Goal: Check status

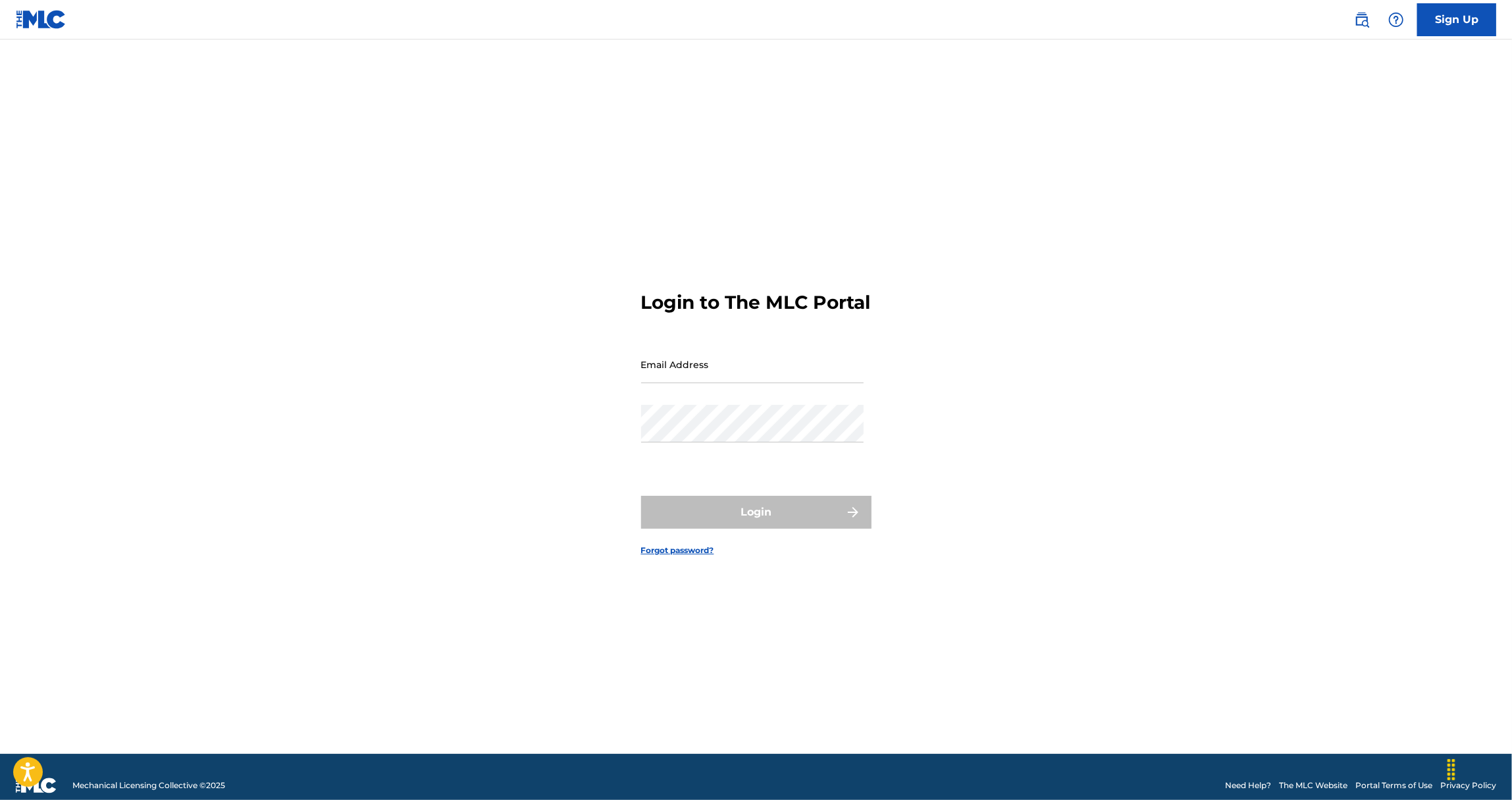
click at [678, 379] on input "Email Address" at bounding box center [752, 365] width 223 height 37
type input "[EMAIL_ADDRESS][DOMAIN_NAME]"
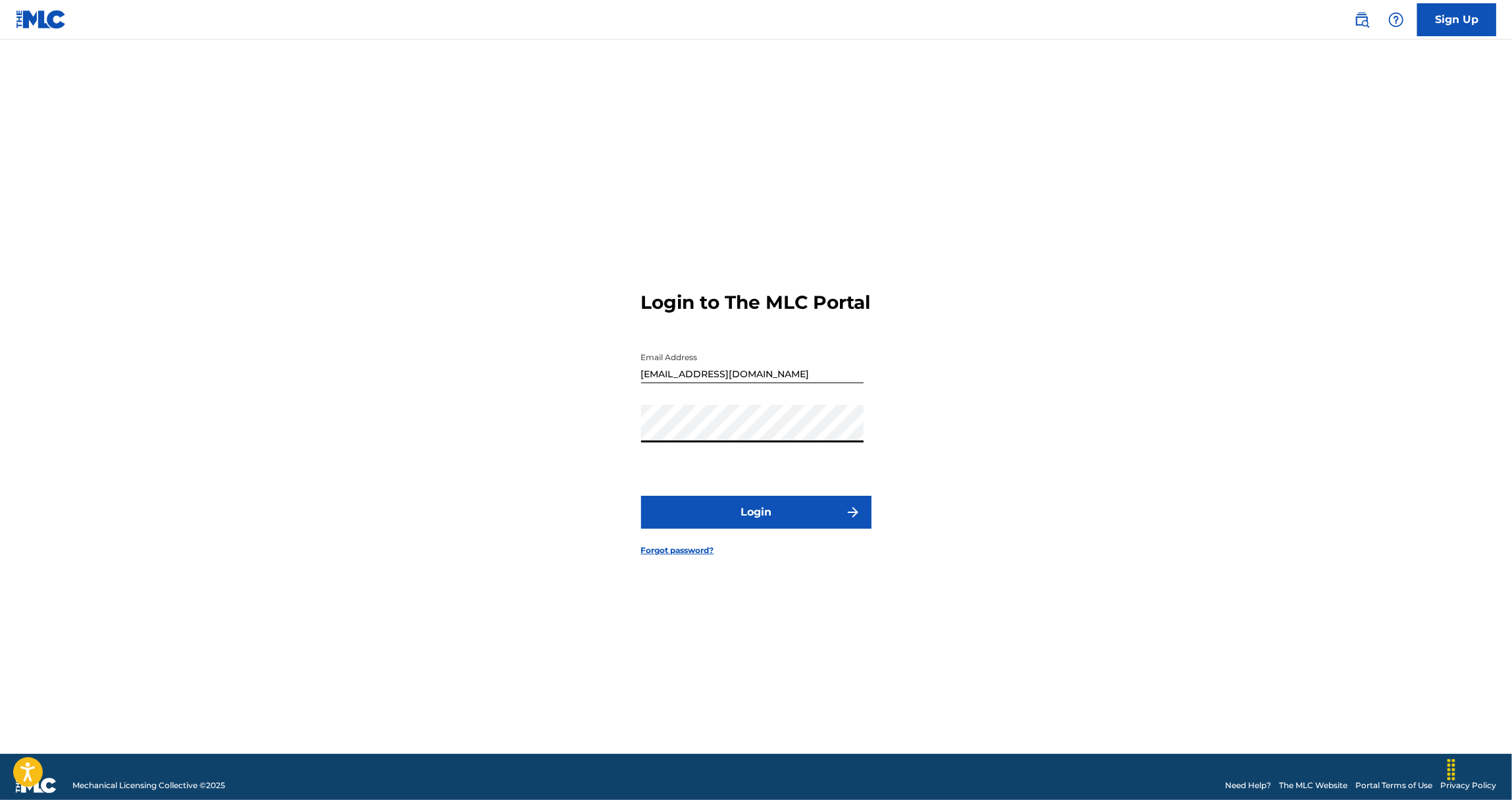
click at [752, 515] on button "Login" at bounding box center [756, 512] width 230 height 33
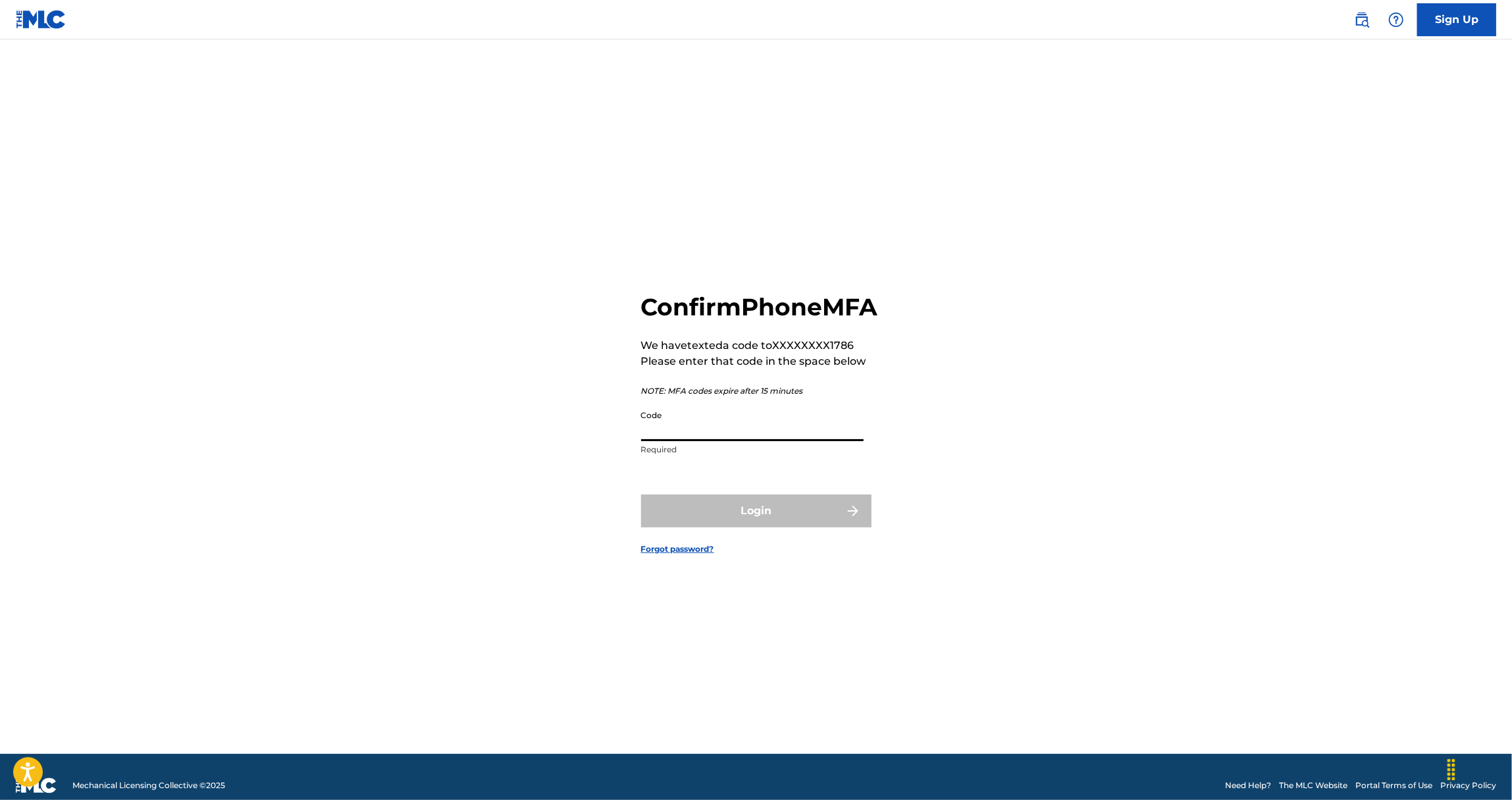
click at [711, 441] on input "Code" at bounding box center [752, 423] width 223 height 37
type input "940565"
click at [641, 495] on button "Login" at bounding box center [756, 511] width 230 height 33
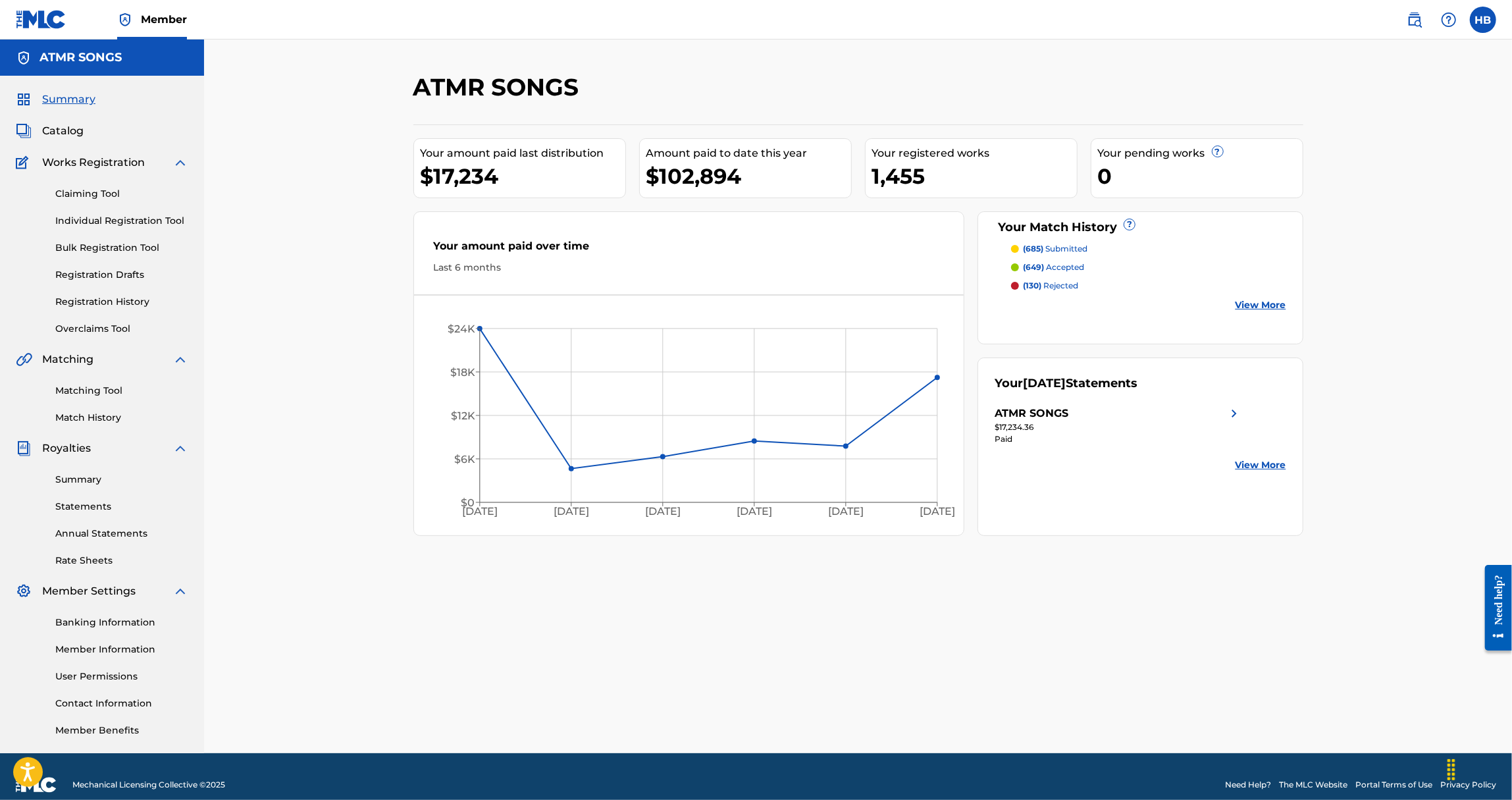
click at [74, 418] on link "Match History" at bounding box center [121, 418] width 133 height 14
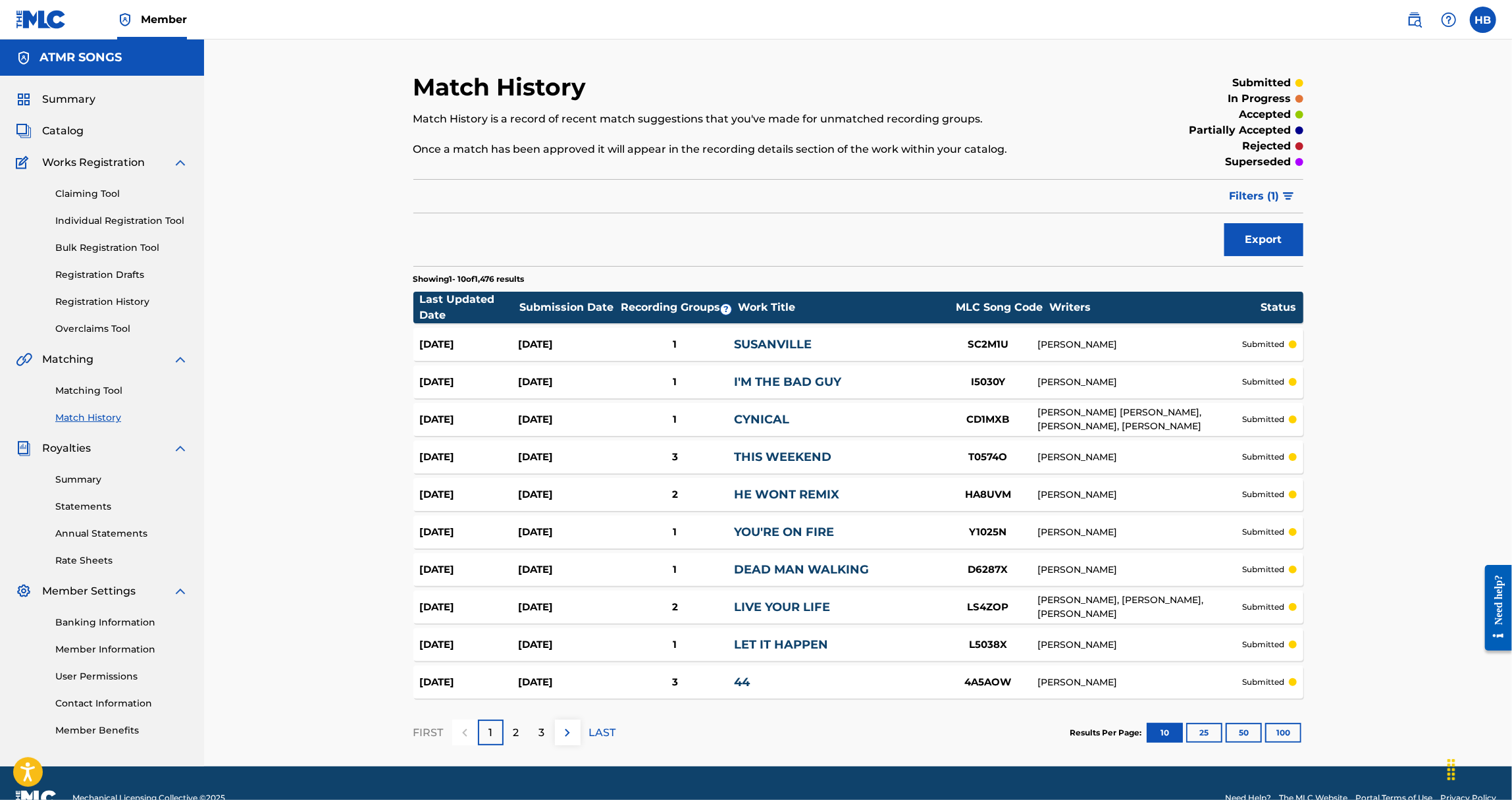
click at [1287, 729] on button "100" at bounding box center [1283, 733] width 37 height 20
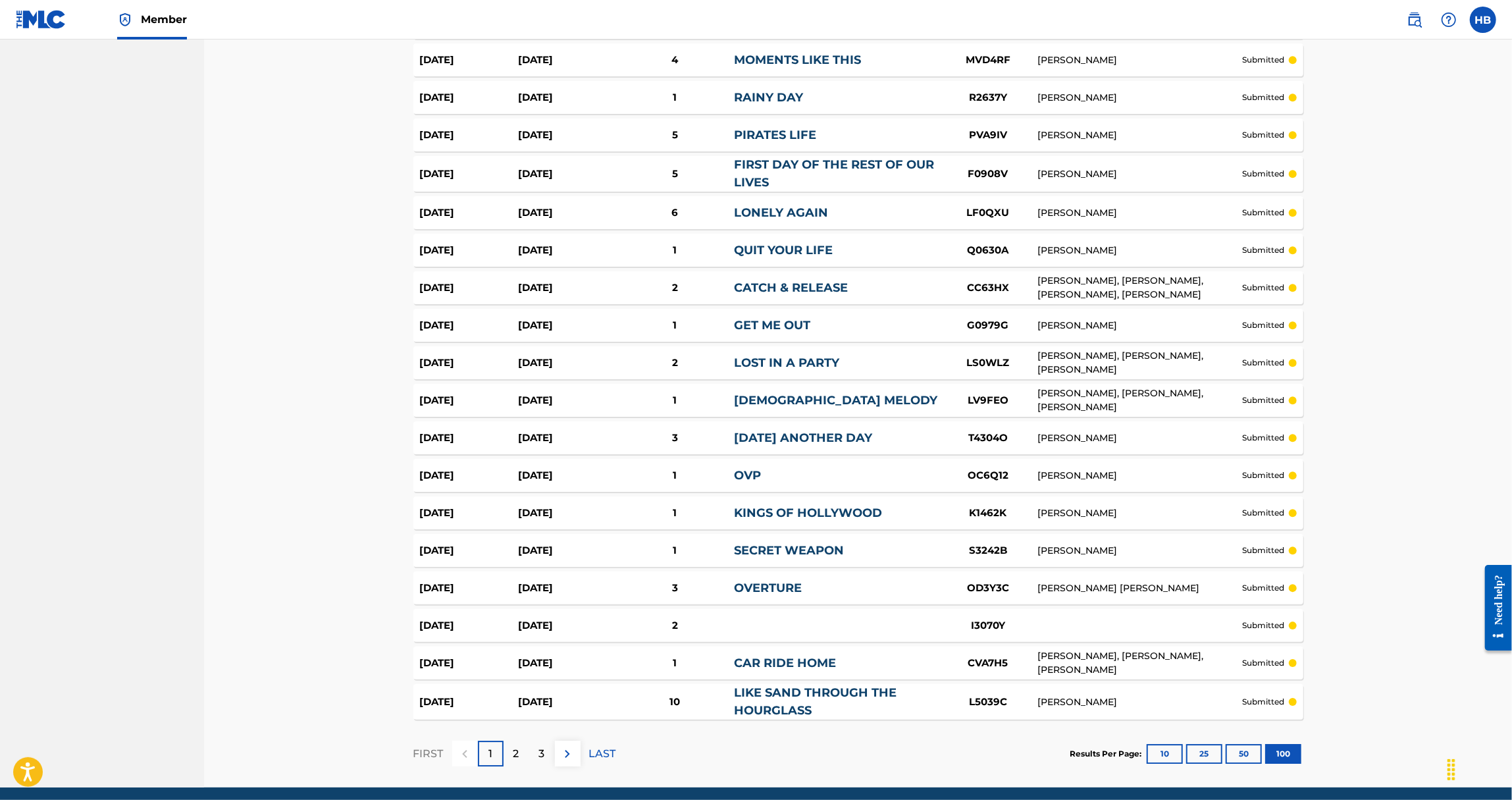
scroll to position [3424, 0]
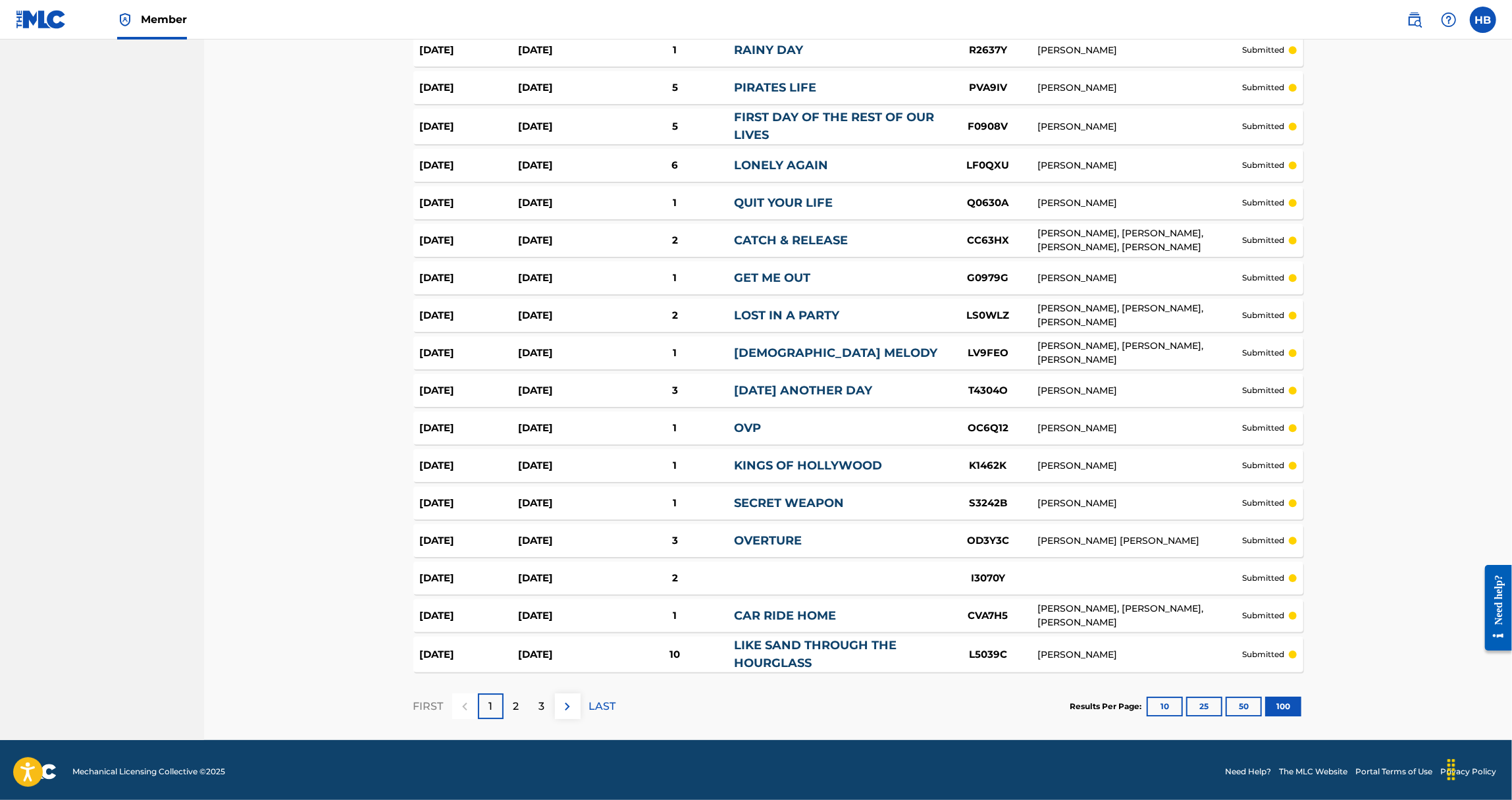
click at [543, 702] on p "3" at bounding box center [542, 707] width 6 height 16
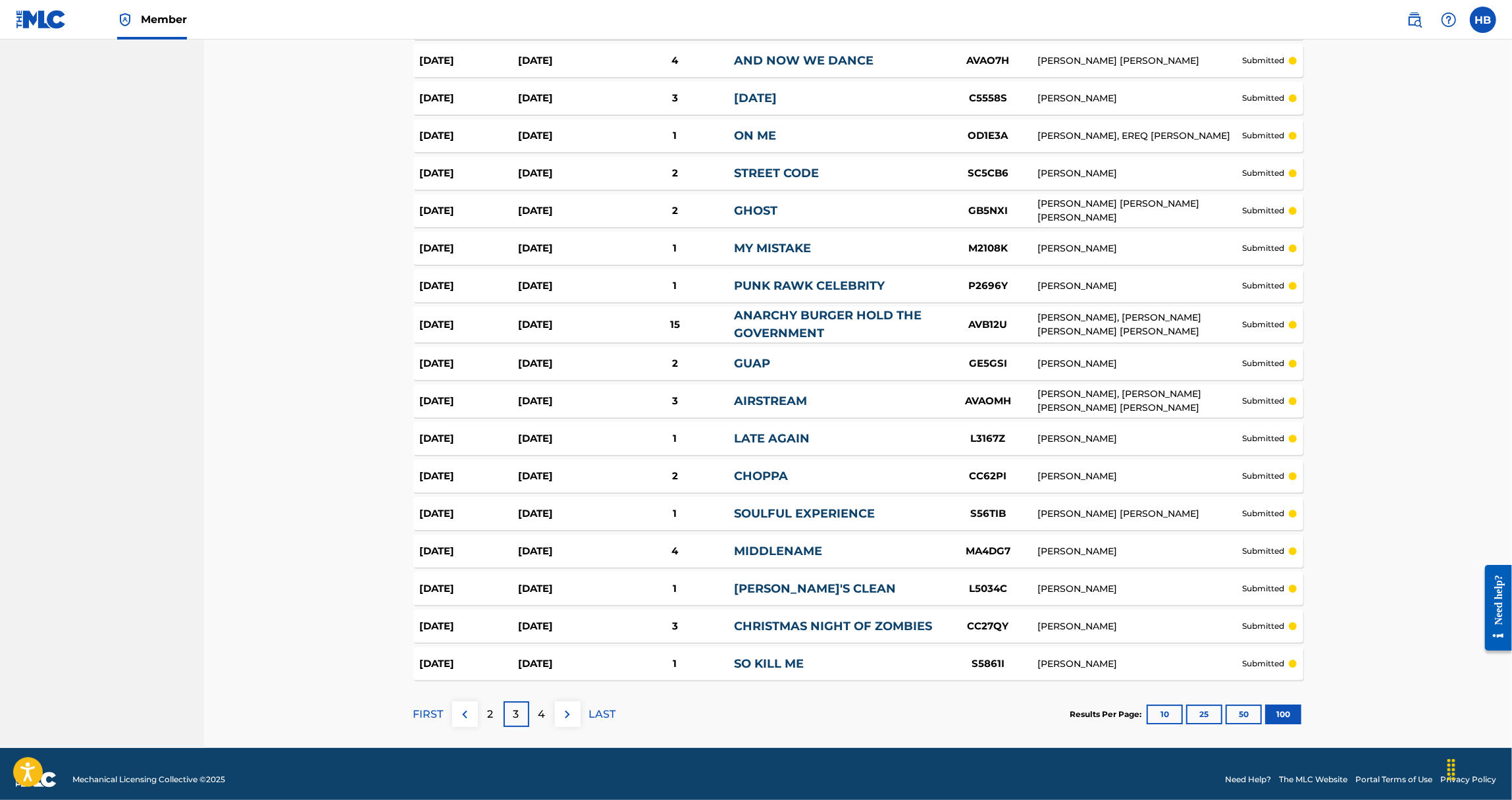
click at [543, 706] on p "4" at bounding box center [542, 714] width 7 height 16
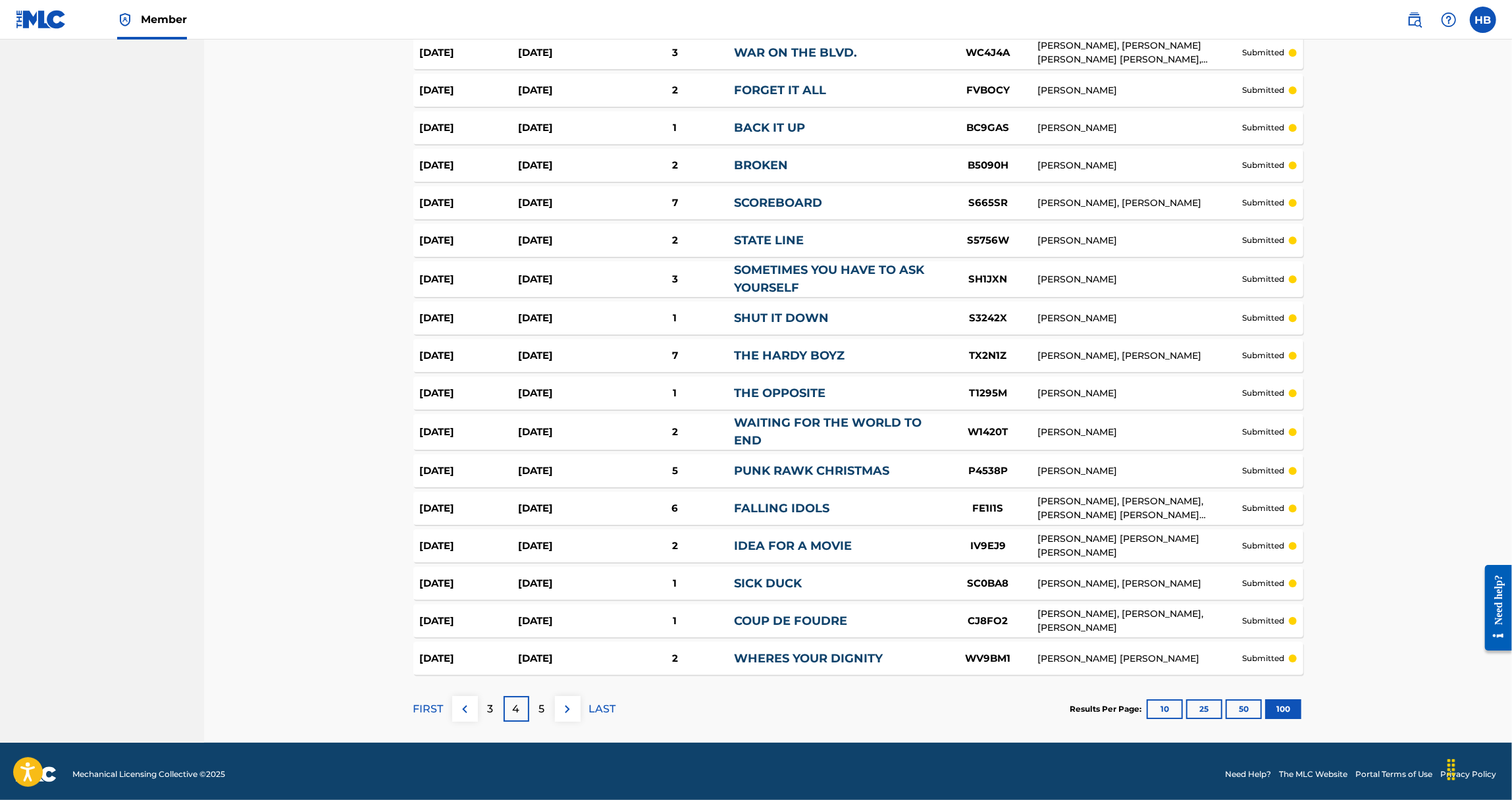
click at [566, 701] on img at bounding box center [568, 709] width 16 height 16
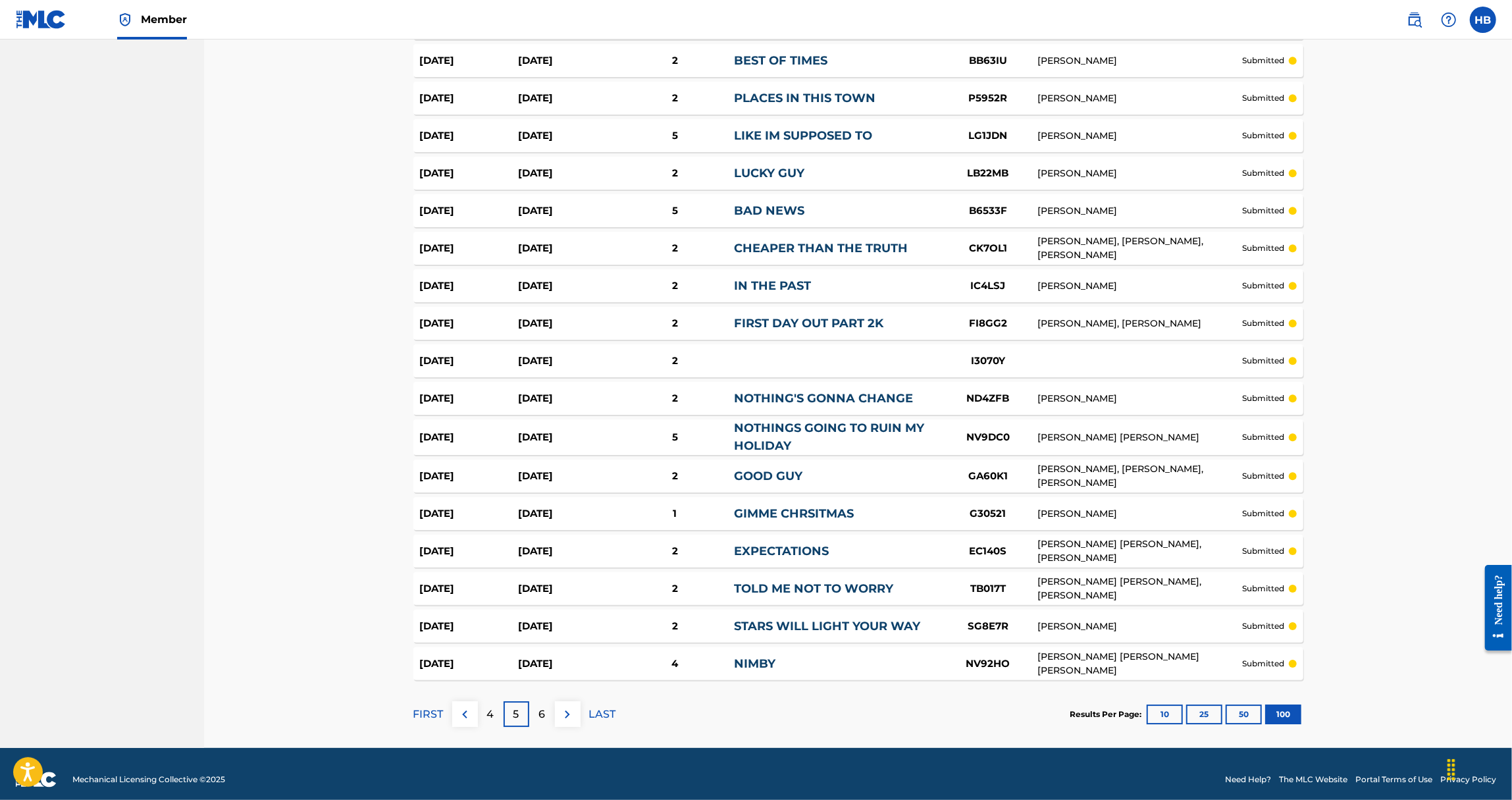
click at [563, 706] on img at bounding box center [568, 714] width 16 height 16
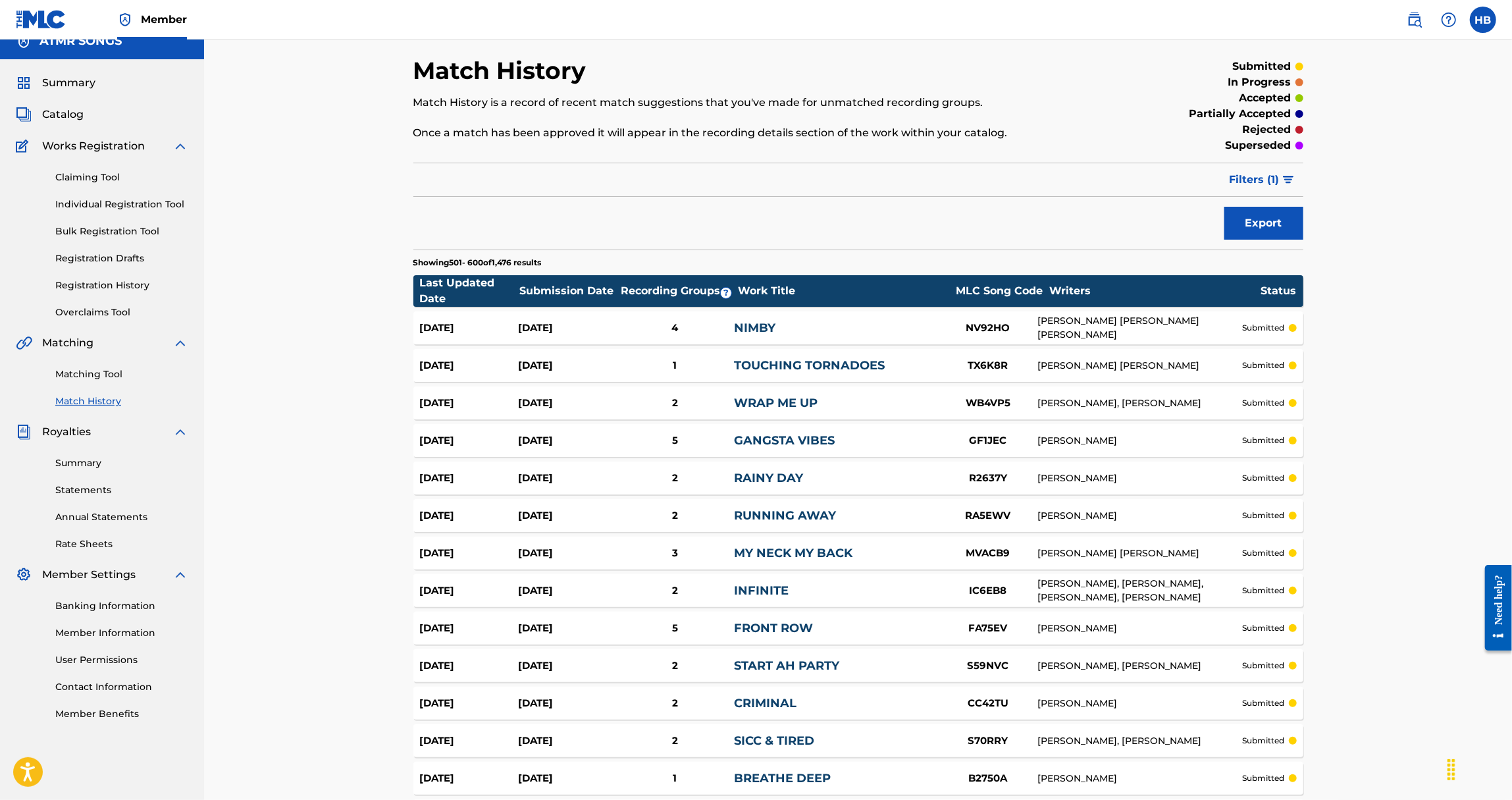
scroll to position [3413, 0]
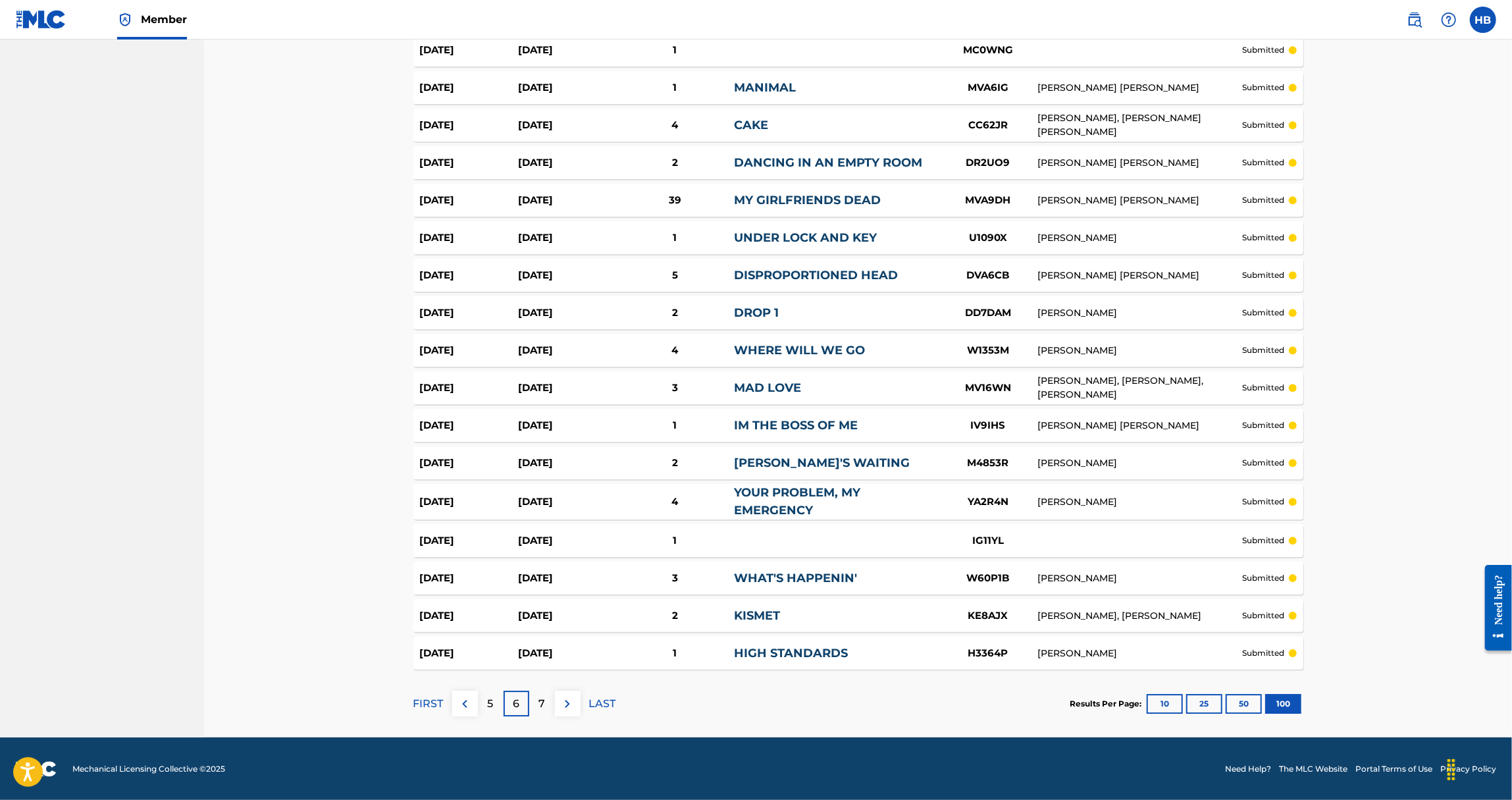
click at [563, 706] on img at bounding box center [568, 705] width 16 height 16
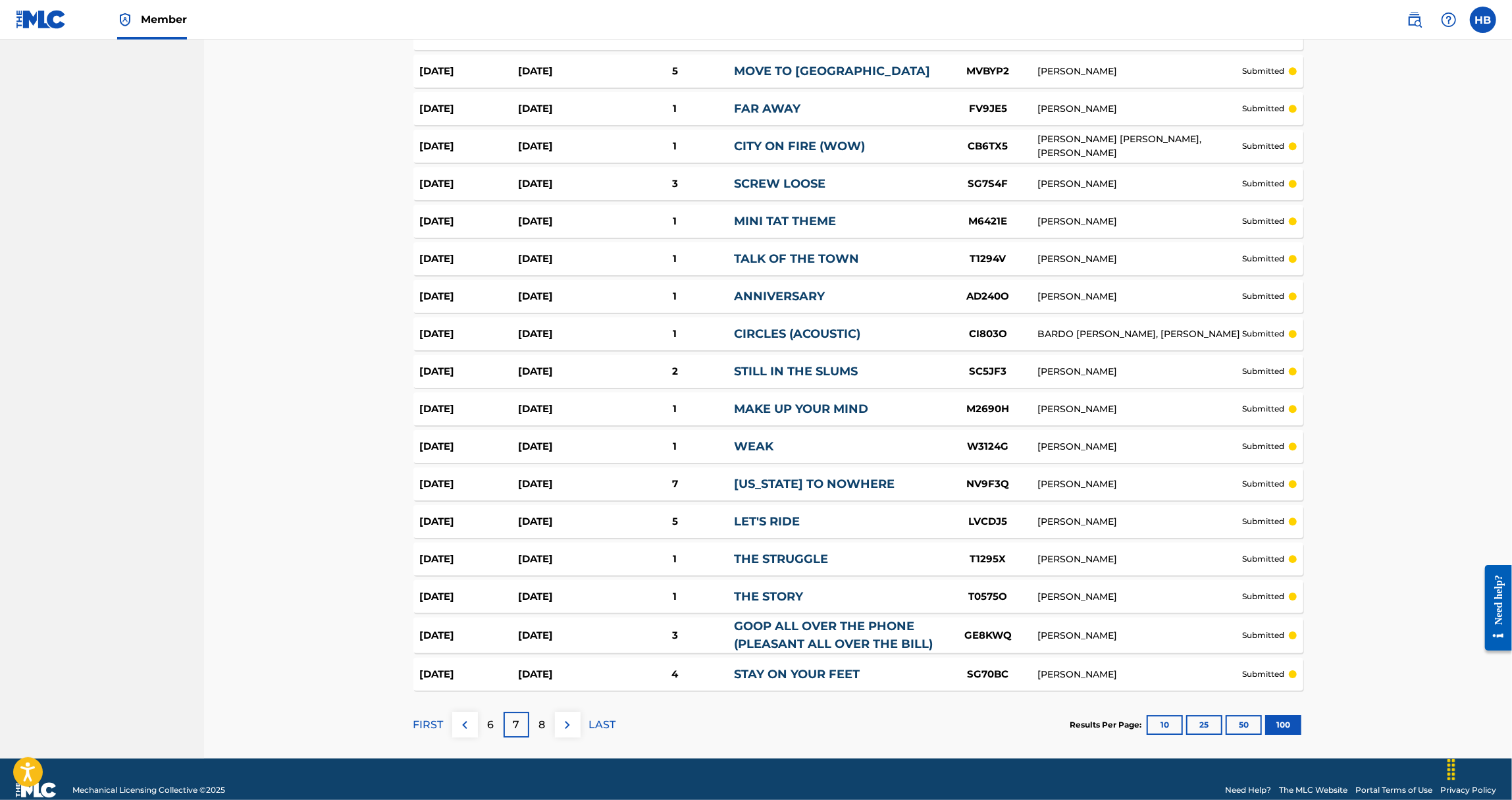
click at [544, 717] on p "8" at bounding box center [541, 725] width 6 height 16
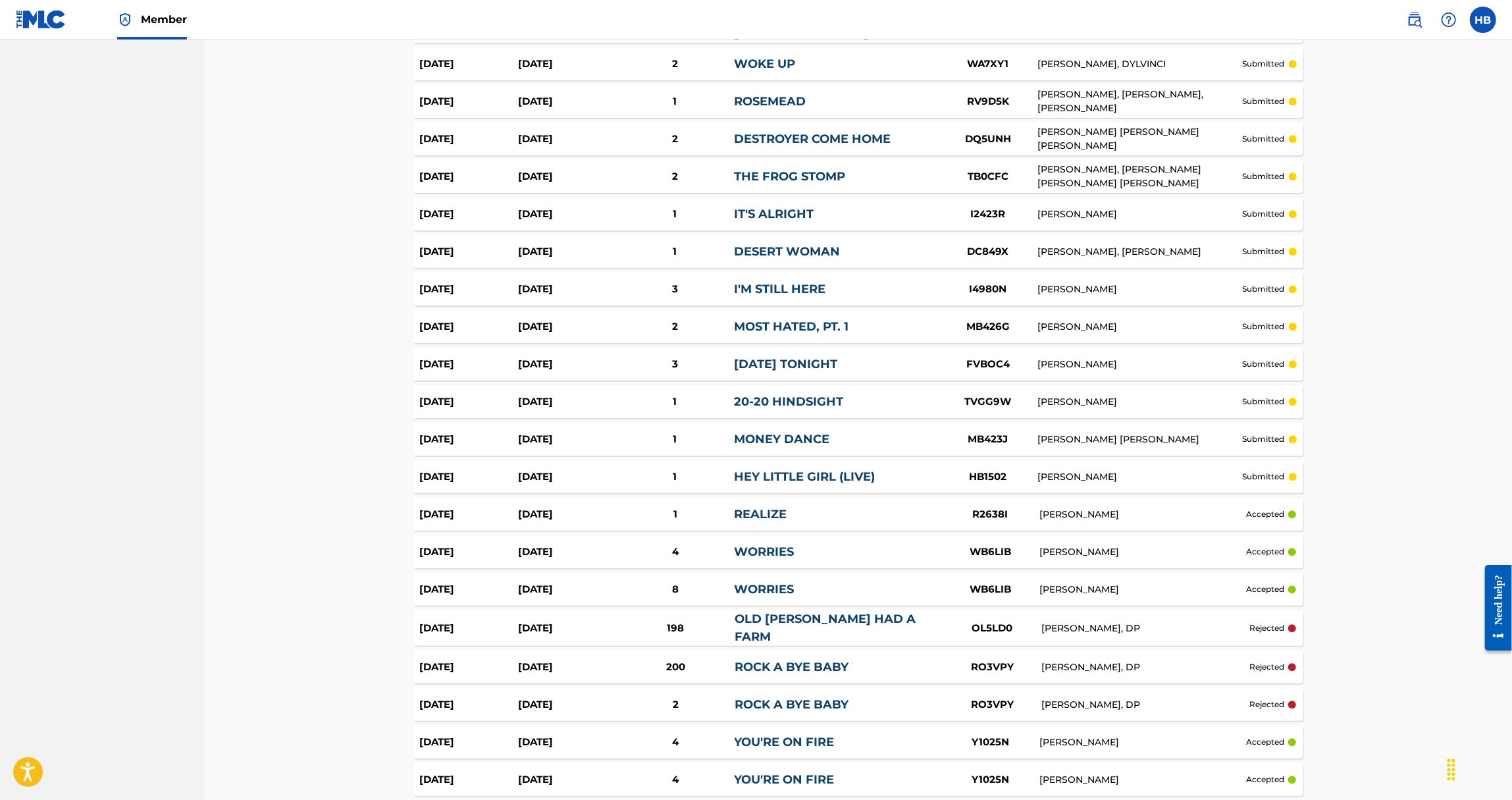
scroll to position [3419, 0]
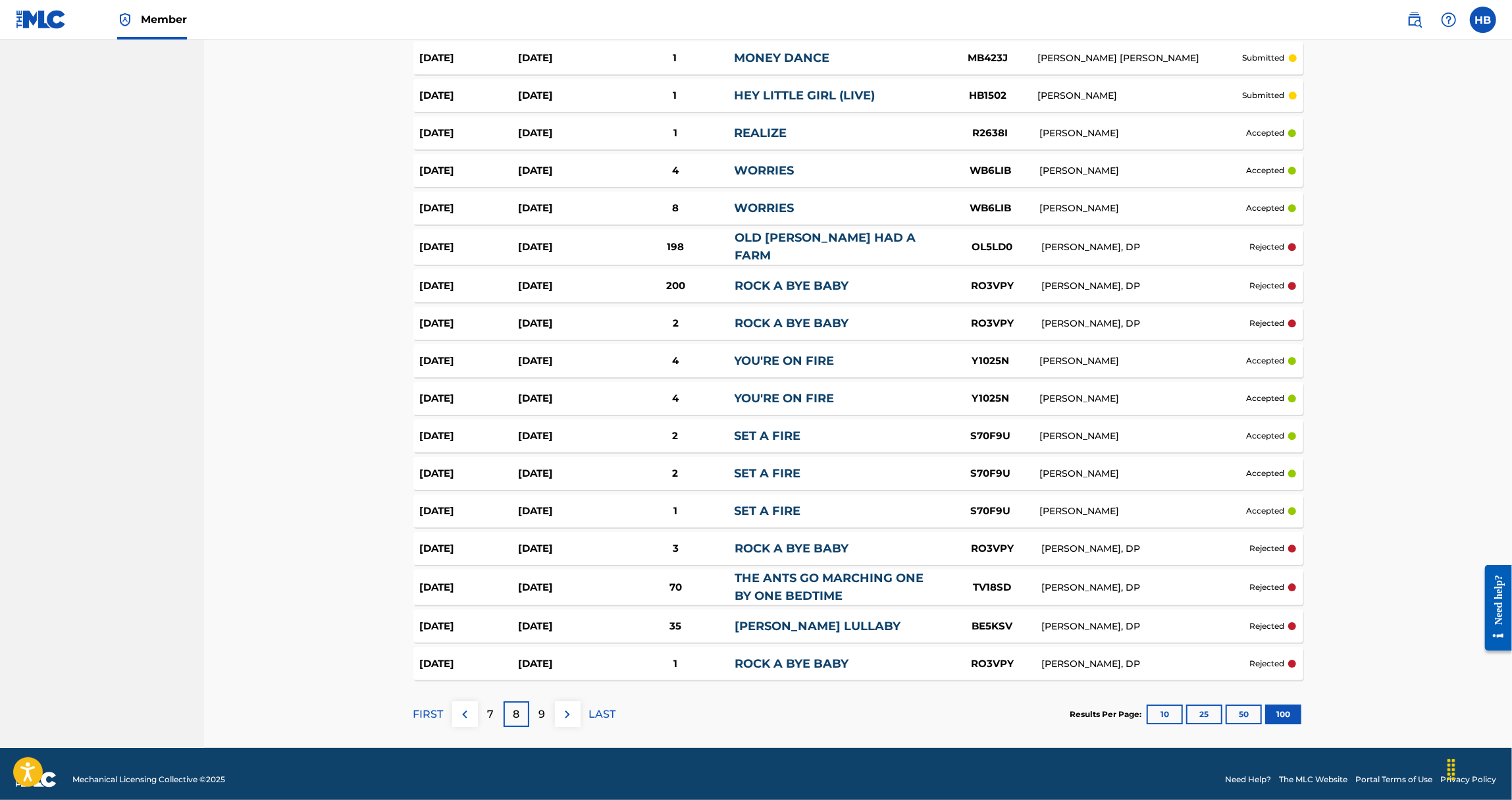
click at [415, 706] on p "FIRST" at bounding box center [429, 714] width 30 height 16
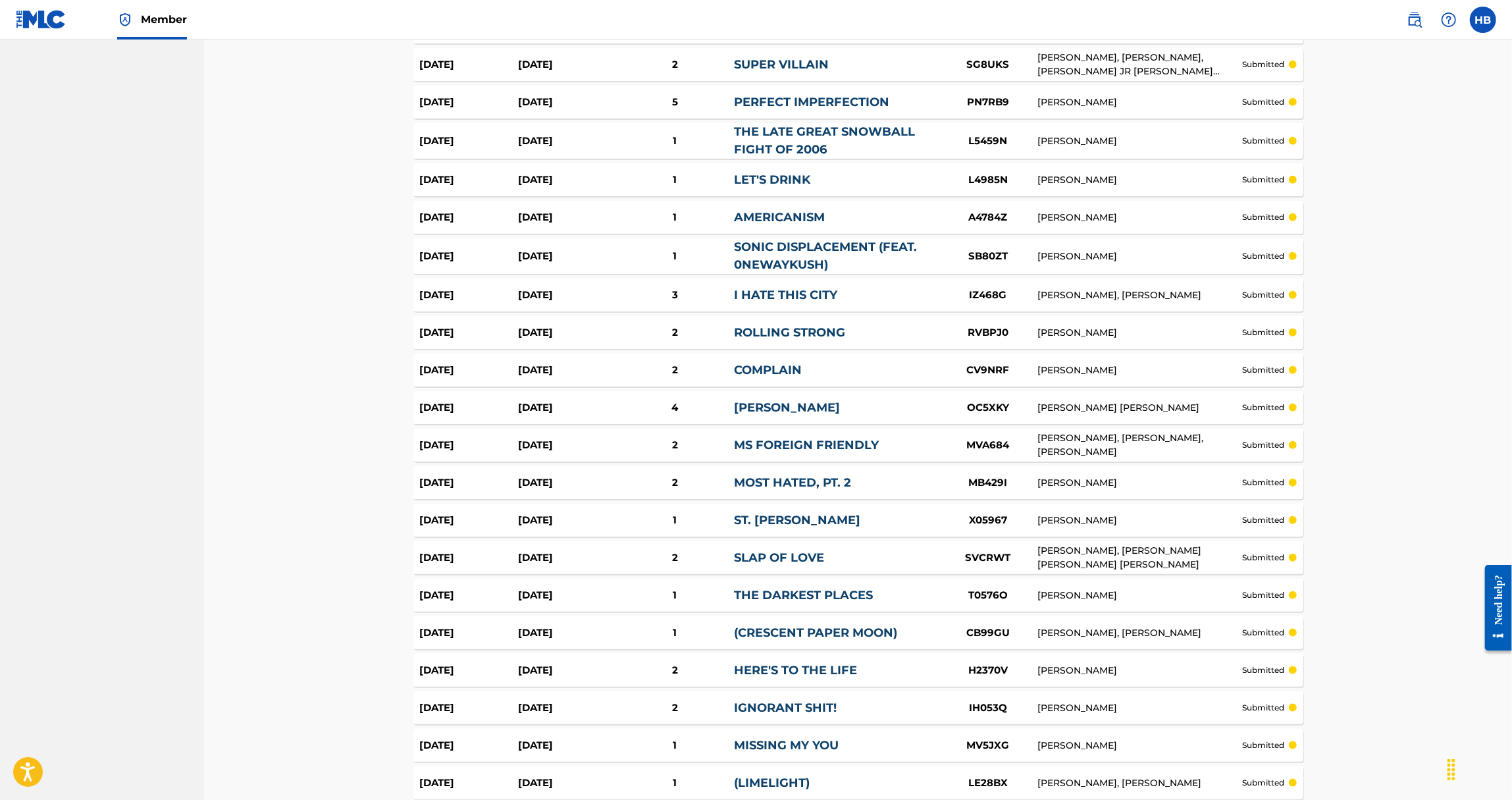
scroll to position [0, 0]
